Goal: Task Accomplishment & Management: Use online tool/utility

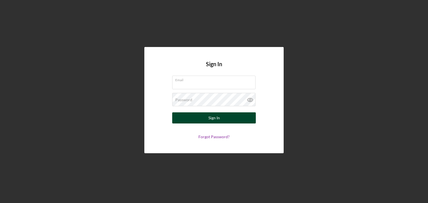
type input "[EMAIL_ADDRESS][DOMAIN_NAME]"
click at [215, 115] on div "Sign In" at bounding box center [213, 118] width 11 height 11
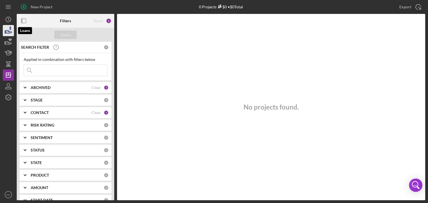
click at [7, 26] on icon "button" at bounding box center [8, 31] width 14 height 14
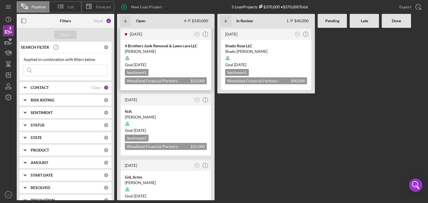
click at [149, 54] on div at bounding box center [166, 58] width 82 height 11
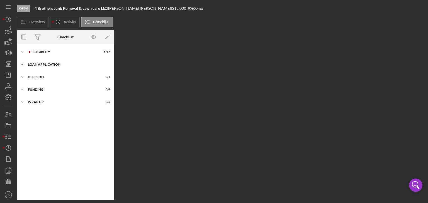
click at [42, 65] on div "Loan Application" at bounding box center [67, 64] width 79 height 3
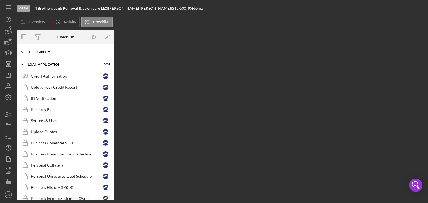
click at [36, 48] on div "Icon/Expander Eligiblity 5 / 17" at bounding box center [66, 52] width 98 height 11
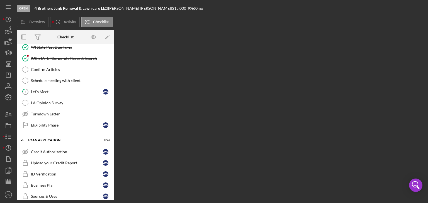
scroll to position [117, 0]
click at [62, 95] on link "7 Let's Meet! A W" at bounding box center [66, 91] width 92 height 11
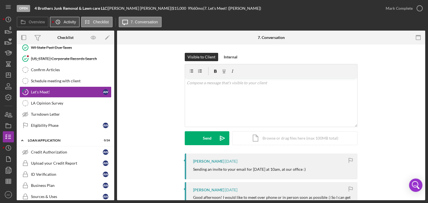
click at [60, 21] on icon "Icon/History" at bounding box center [57, 21] width 11 height 11
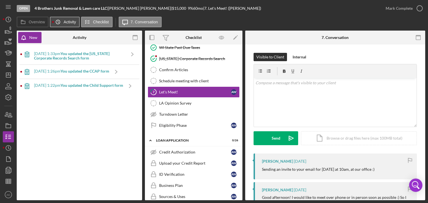
click at [60, 21] on icon "Icon/History" at bounding box center [57, 21] width 11 height 11
